Goal: Check status: Check status

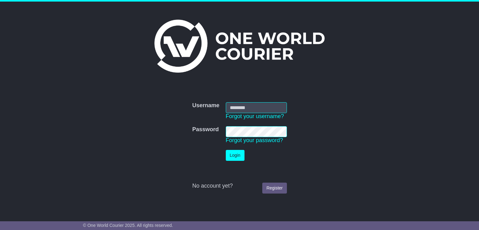
type input "**********"
click at [236, 156] on button "Login" at bounding box center [235, 155] width 19 height 11
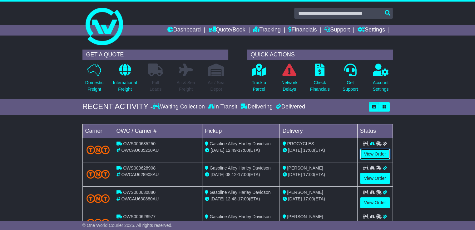
click at [371, 150] on link "View Order" at bounding box center [375, 154] width 30 height 11
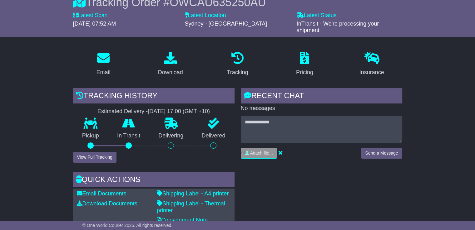
scroll to position [62, 0]
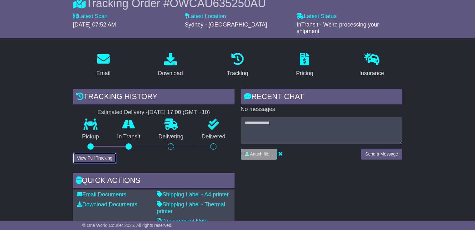
click at [98, 159] on button "View Full Tracking" at bounding box center [94, 158] width 43 height 11
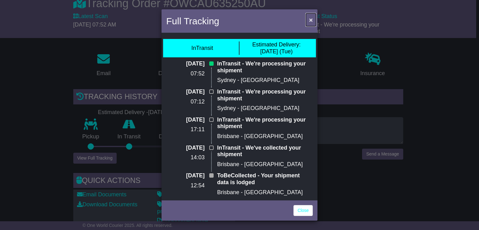
click at [310, 20] on span "×" at bounding box center [311, 19] width 4 height 7
